Goal: Information Seeking & Learning: Learn about a topic

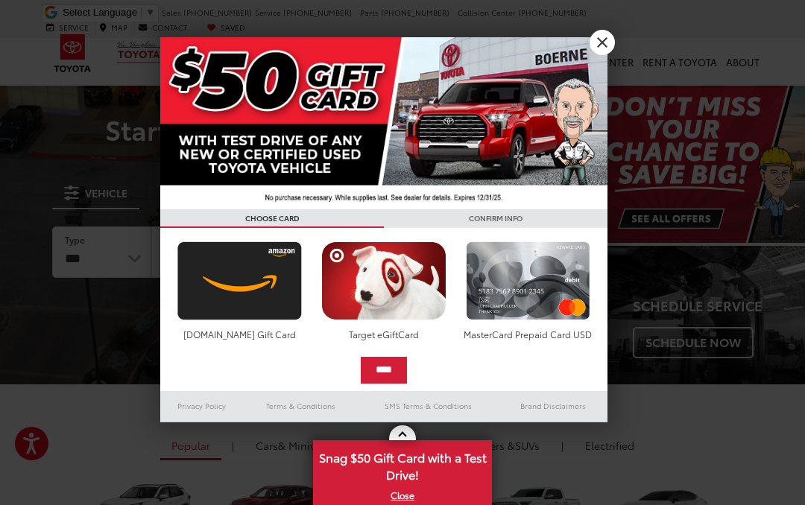
click at [610, 57] on div at bounding box center [402, 252] width 805 height 505
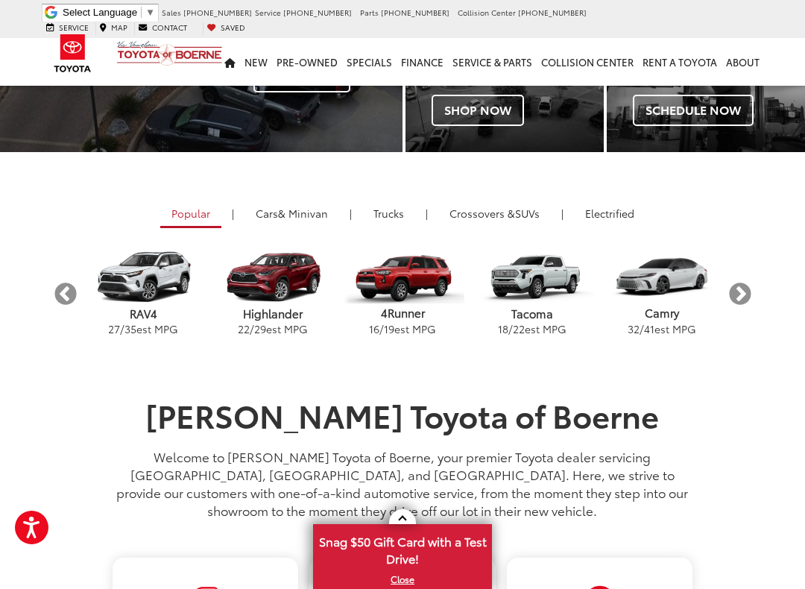
scroll to position [226, 0]
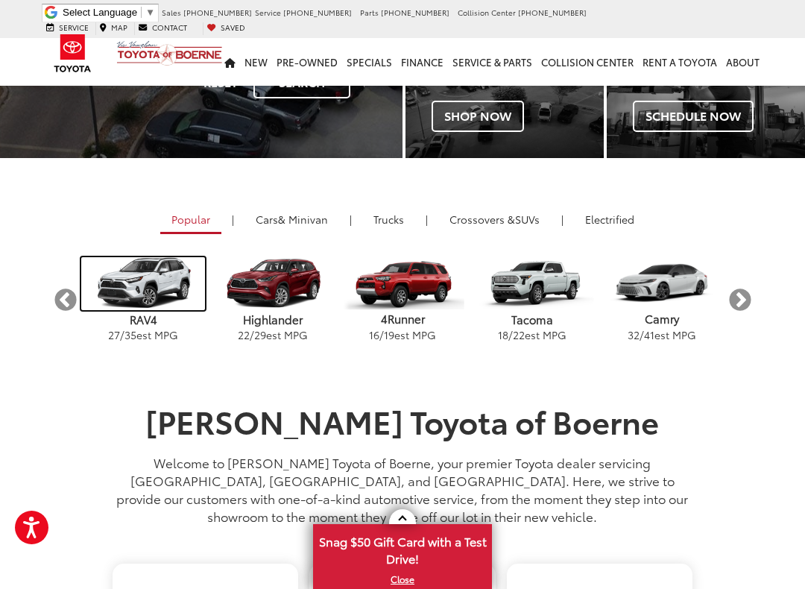
click at [155, 285] on img "carousel" at bounding box center [142, 283] width 123 height 52
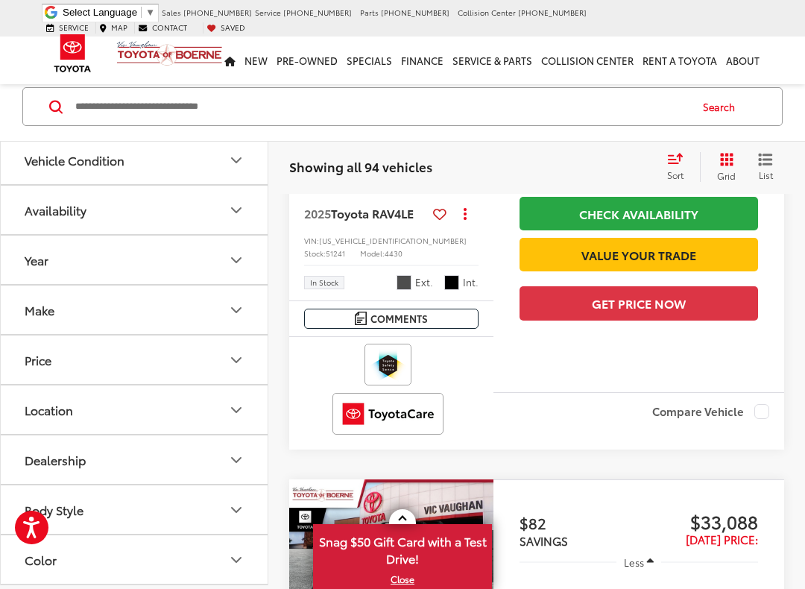
scroll to position [849, 0]
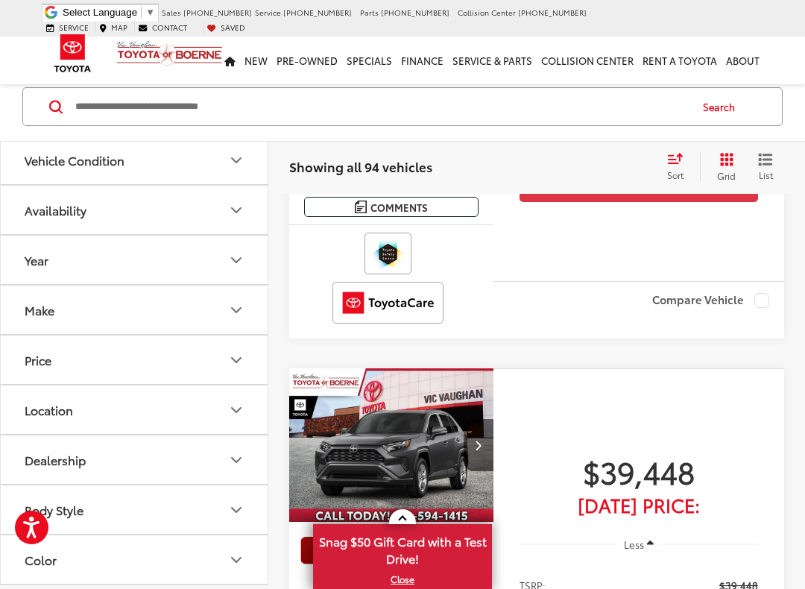
scroll to position [1926, 0]
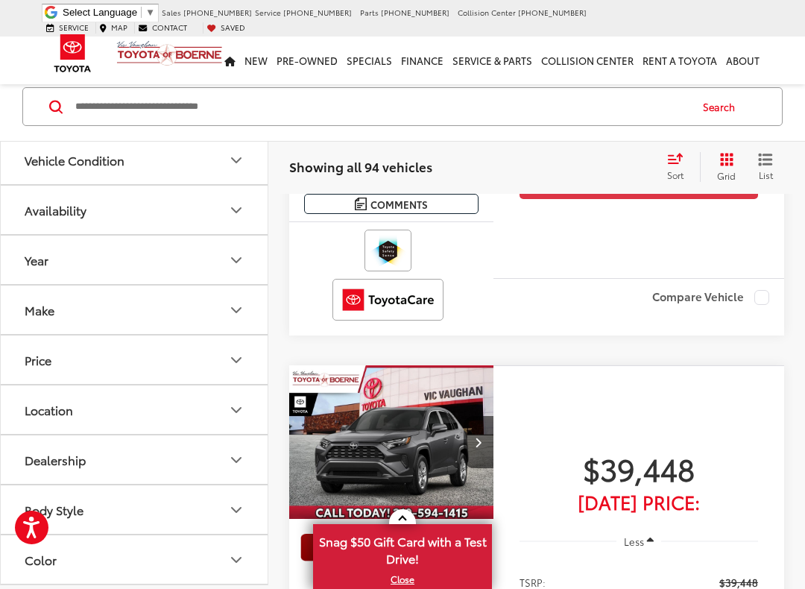
click at [781, 487] on div "$39,448 [DATE] Price: Less TSRP: $39,448 Check Availability Value Your Trade Ge…" at bounding box center [638, 577] width 291 height 425
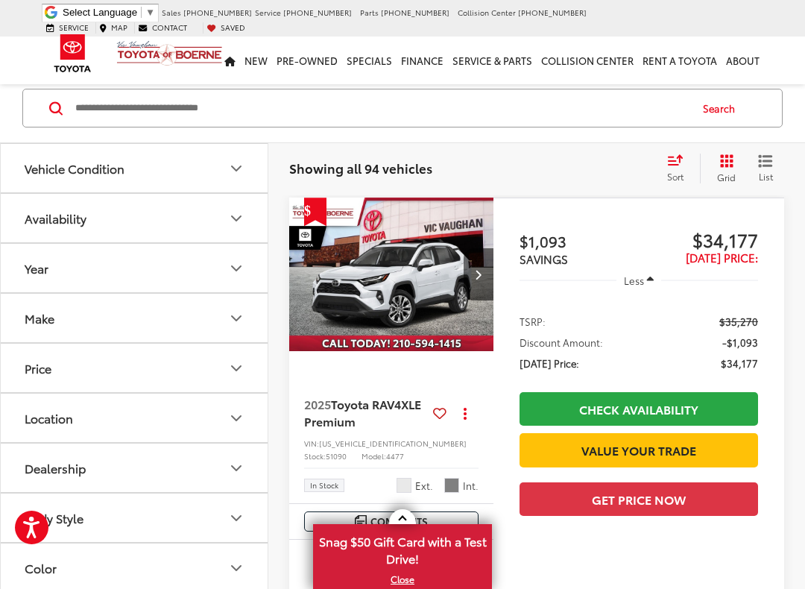
scroll to position [171, 0]
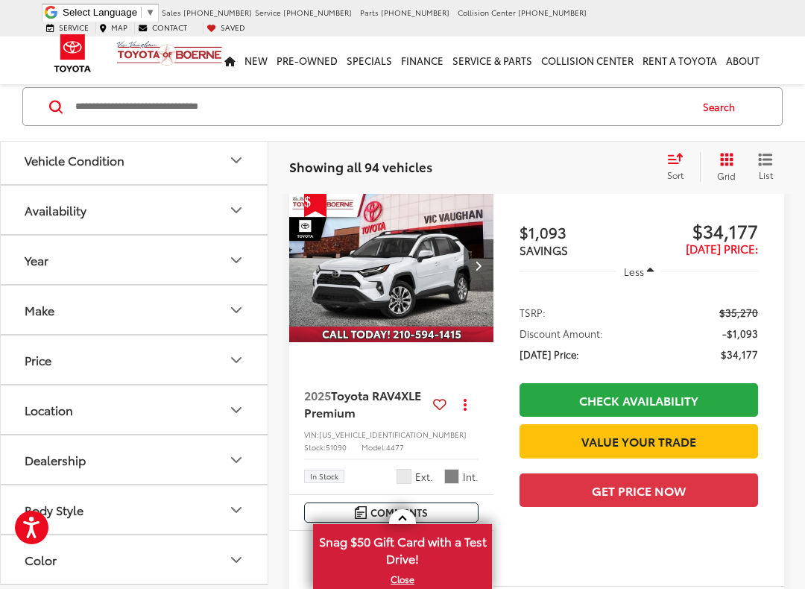
click at [755, 305] on span "$35,270" at bounding box center [738, 312] width 39 height 15
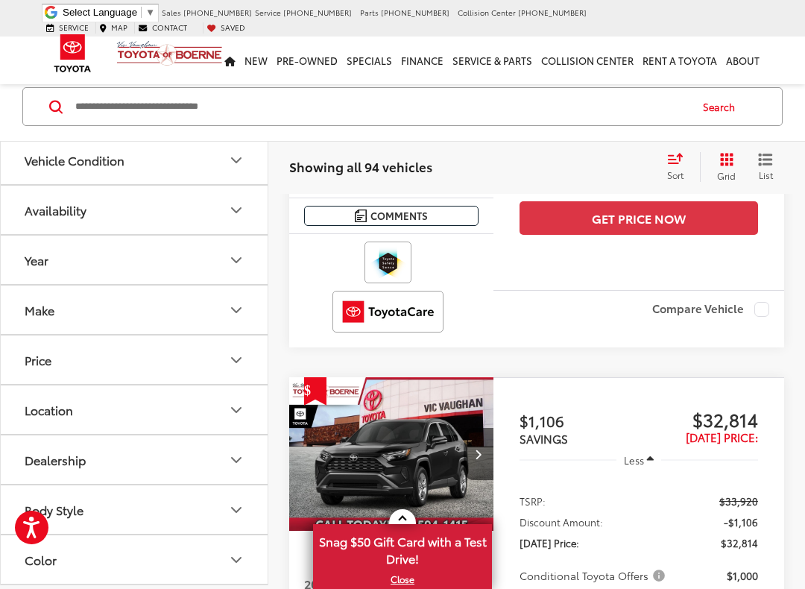
scroll to position [2427, 0]
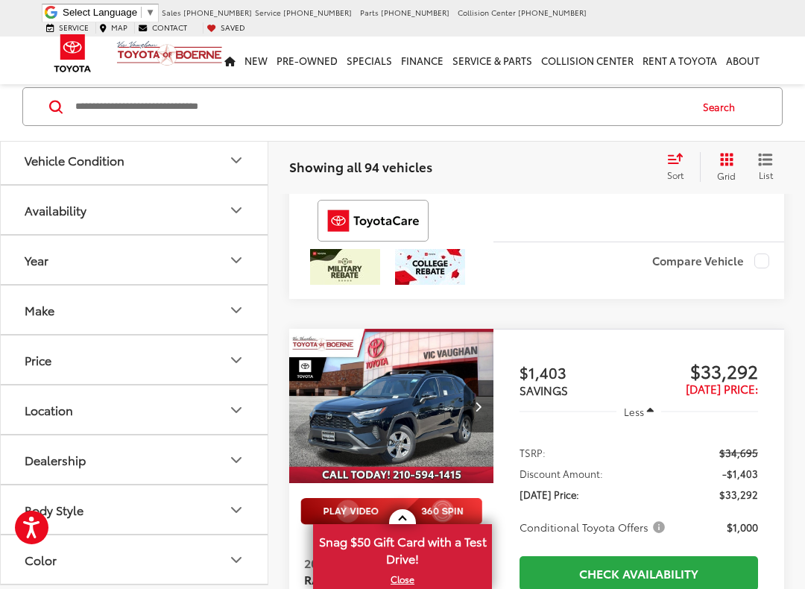
scroll to position [4614, 0]
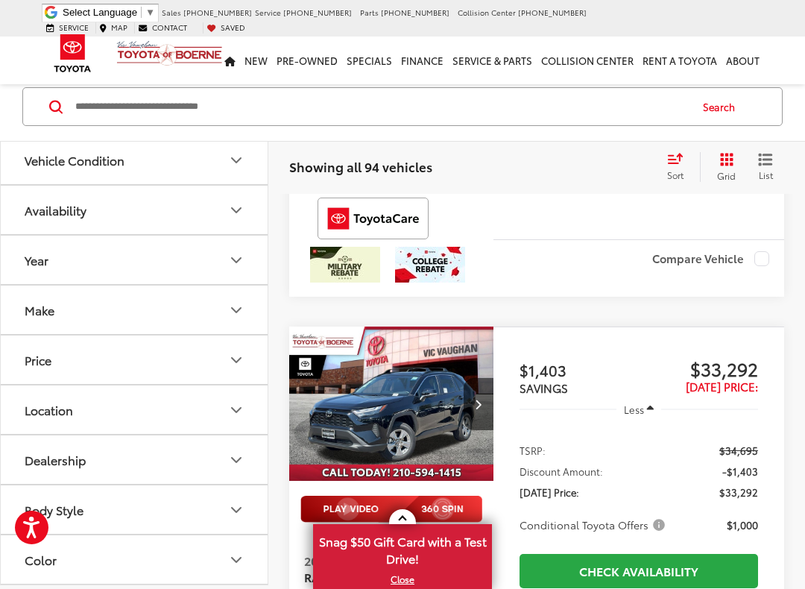
click at [458, 495] on img at bounding box center [391, 508] width 182 height 27
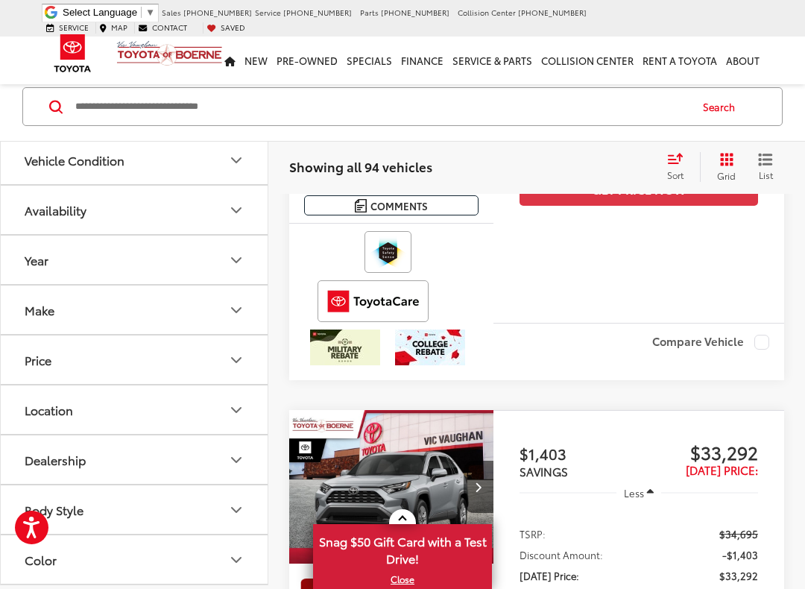
scroll to position [5113, 0]
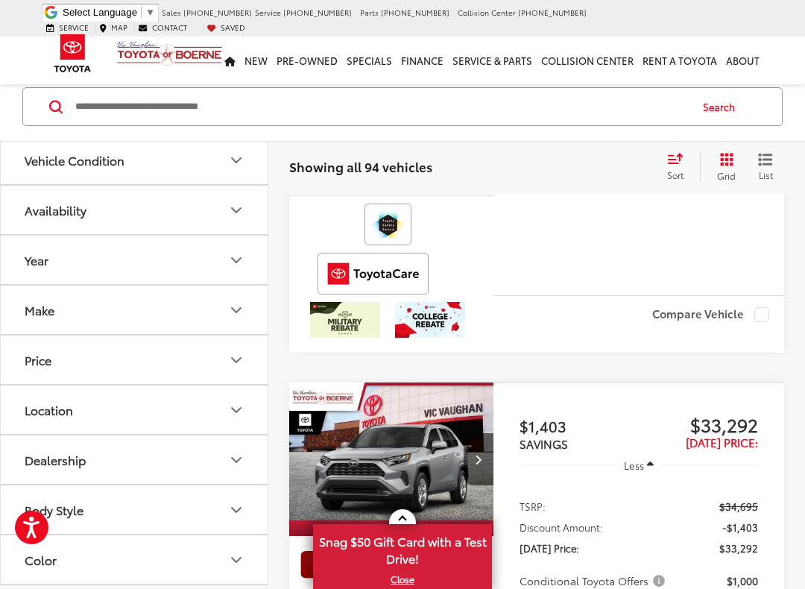
click at [771, 482] on ul "TSRP: $34,695 Discount Amount: -$1,403 [DATE] Price: $33,292 Conditional Toyota…" at bounding box center [638, 542] width 268 height 120
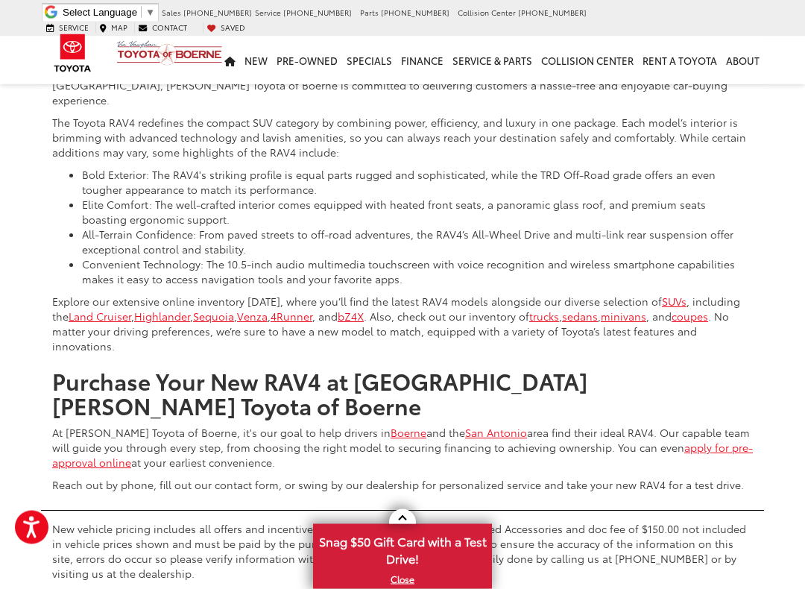
scroll to position [6707, 0]
click at [784, 380] on div "View The Features Of A Toyota RAV4 Conquer outdoor challenges in a new Toyota R…" at bounding box center [402, 334] width 805 height 698
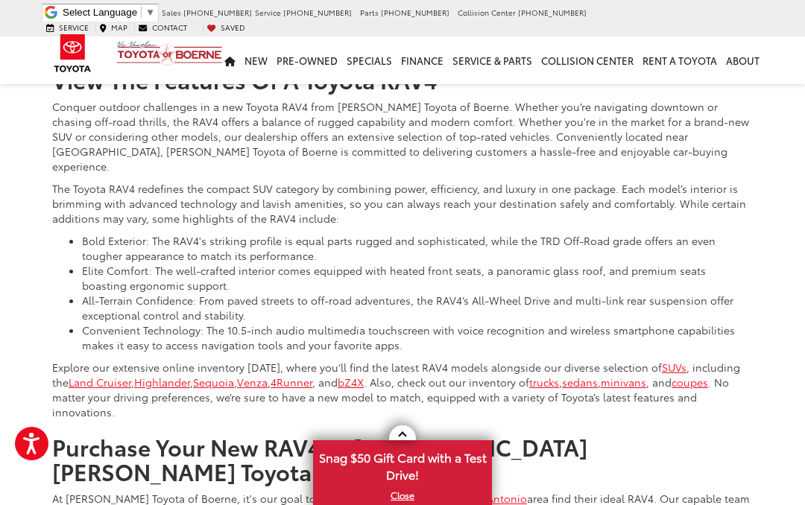
scroll to position [6636, 0]
